Goal: Task Accomplishment & Management: Manage account settings

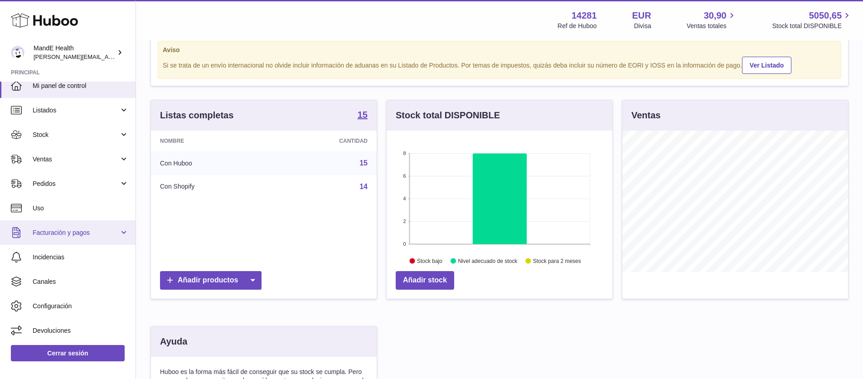
scroll to position [54, 0]
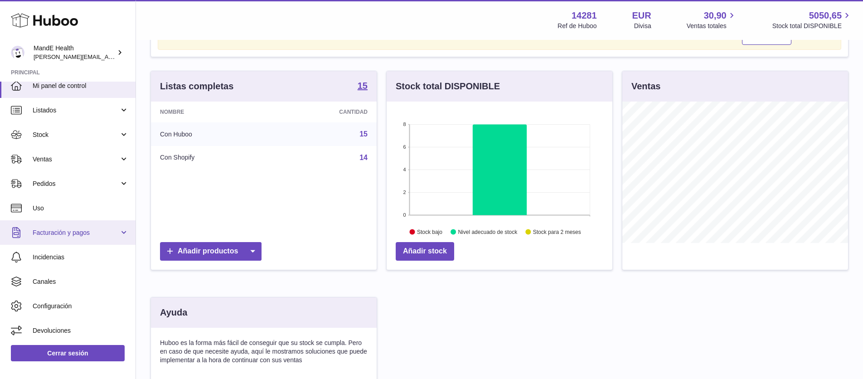
click at [83, 238] on link "Facturación y pagos" at bounding box center [68, 232] width 136 height 24
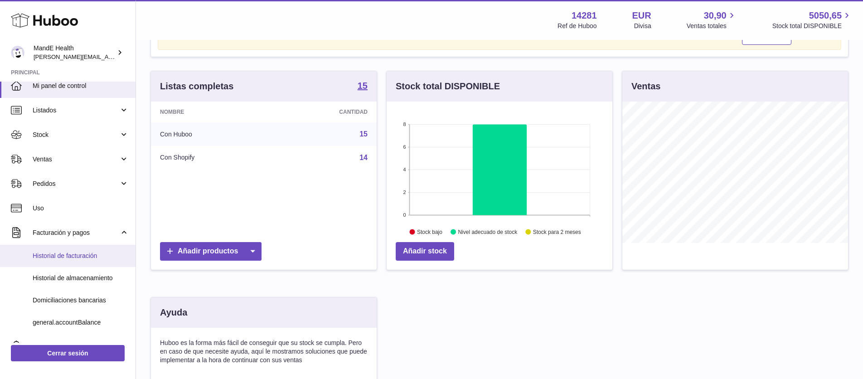
click at [76, 255] on span "Historial de facturación" at bounding box center [81, 256] width 96 height 9
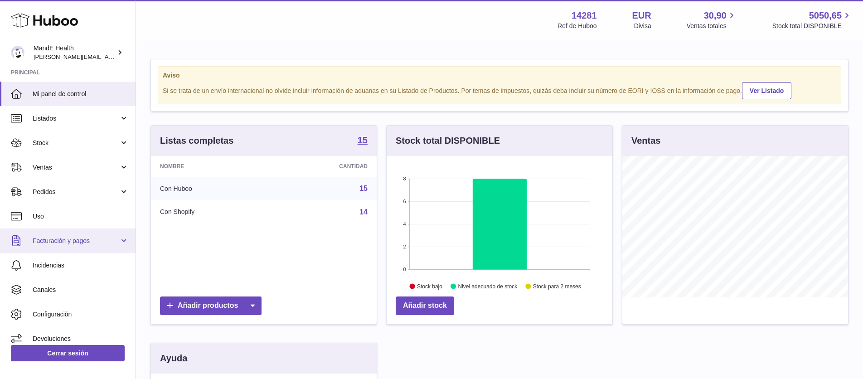
scroll to position [141, 226]
click at [52, 246] on link "Facturación y pagos" at bounding box center [68, 240] width 136 height 24
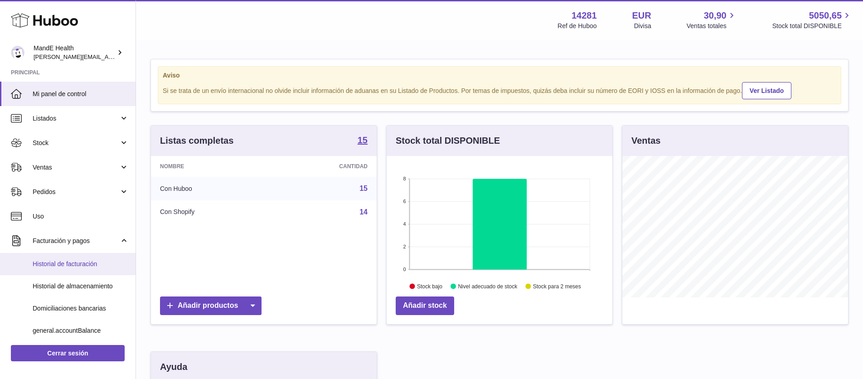
click at [53, 262] on span "Historial de facturación" at bounding box center [81, 264] width 96 height 9
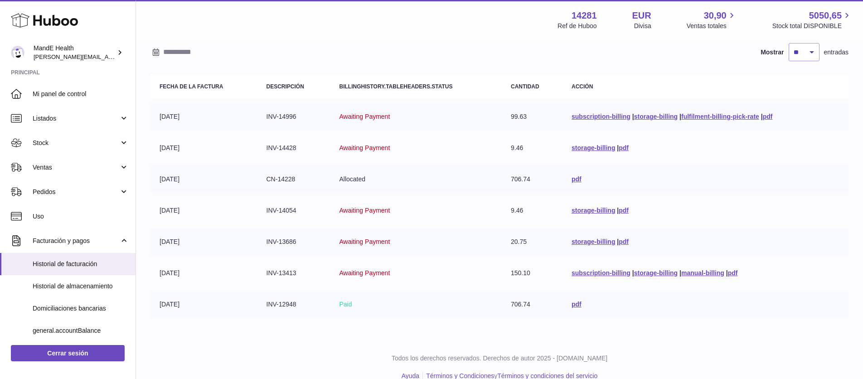
scroll to position [72, 0]
drag, startPoint x: 496, startPoint y: 275, endPoint x: 533, endPoint y: 272, distance: 36.3
click at [533, 272] on tr "04-08-2025 INV-13413 Awaiting Payment 150.10 subscription-billing | storage-bil…" at bounding box center [499, 271] width 698 height 27
drag, startPoint x: 525, startPoint y: 241, endPoint x: 537, endPoint y: 241, distance: 11.8
click at [537, 241] on td "20.75" at bounding box center [532, 240] width 61 height 27
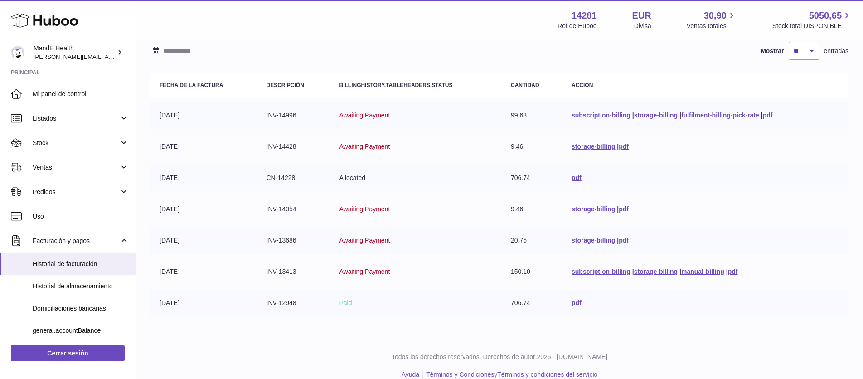
drag, startPoint x: 517, startPoint y: 213, endPoint x: 529, endPoint y: 213, distance: 11.8
click at [529, 213] on td "9.46" at bounding box center [532, 209] width 61 height 27
